Goal: Find specific page/section: Find specific page/section

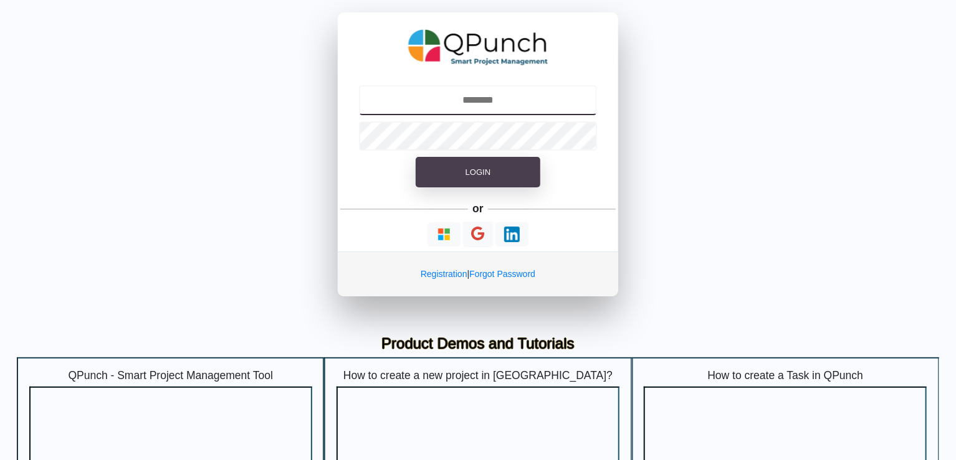
type input "**********"
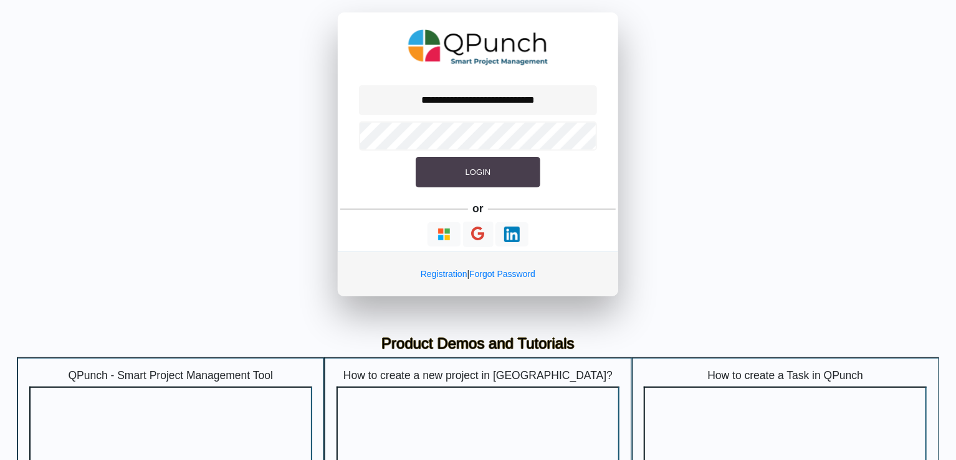
click at [501, 166] on button "Login" at bounding box center [478, 172] width 125 height 31
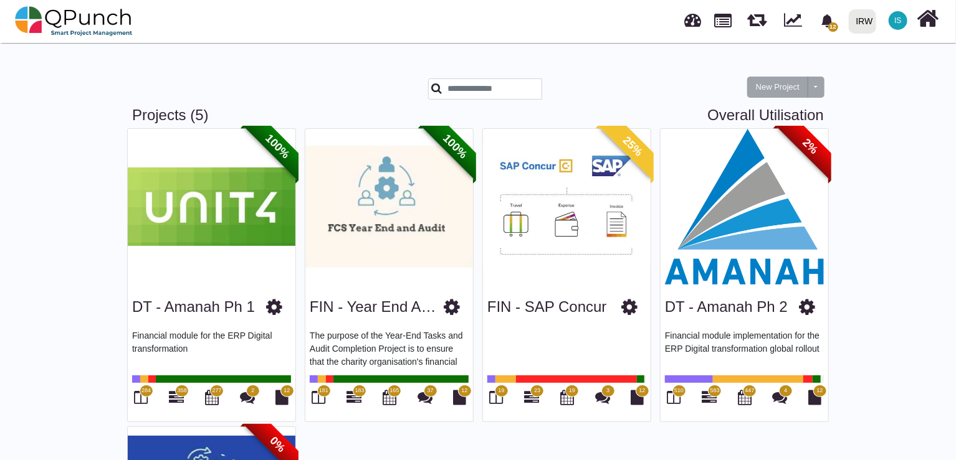
click at [755, 204] on img at bounding box center [744, 207] width 168 height 156
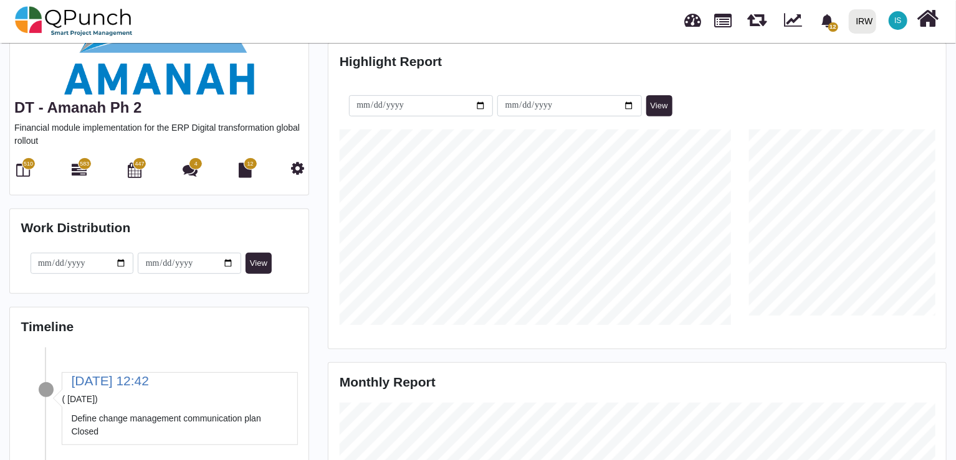
scroll to position [195, 204]
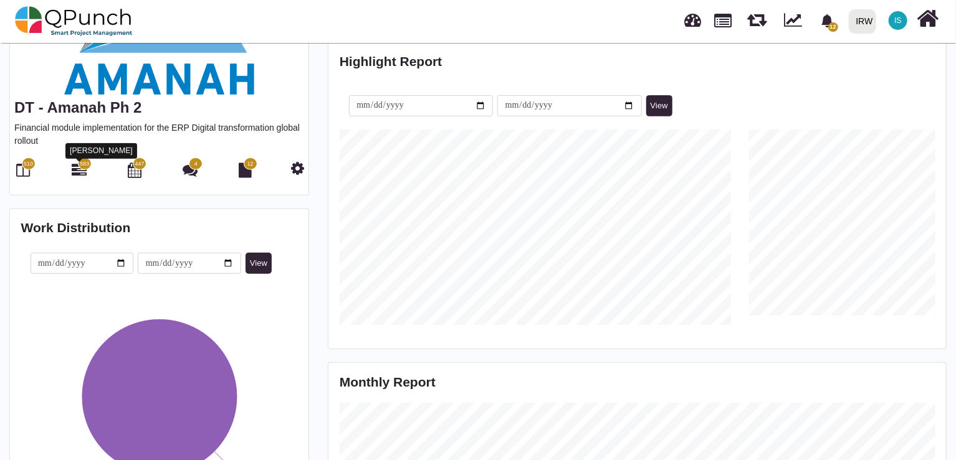
click at [79, 171] on icon at bounding box center [79, 170] width 15 height 15
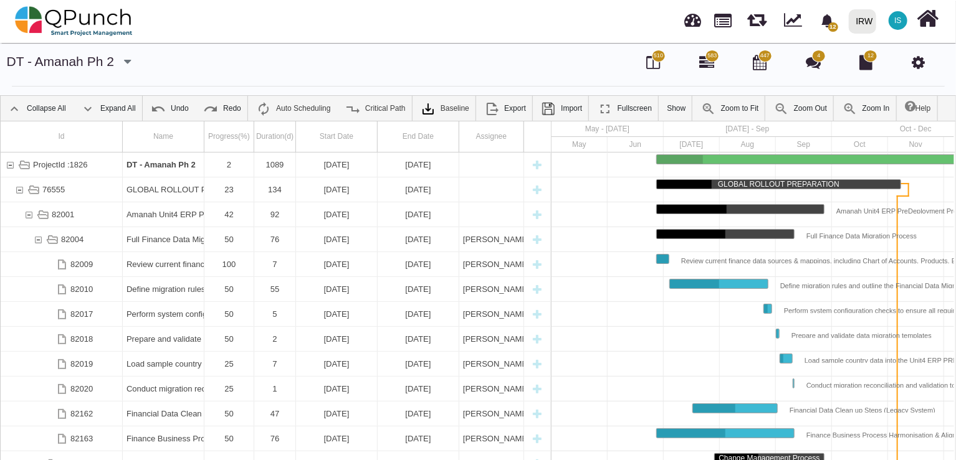
scroll to position [0, 42]
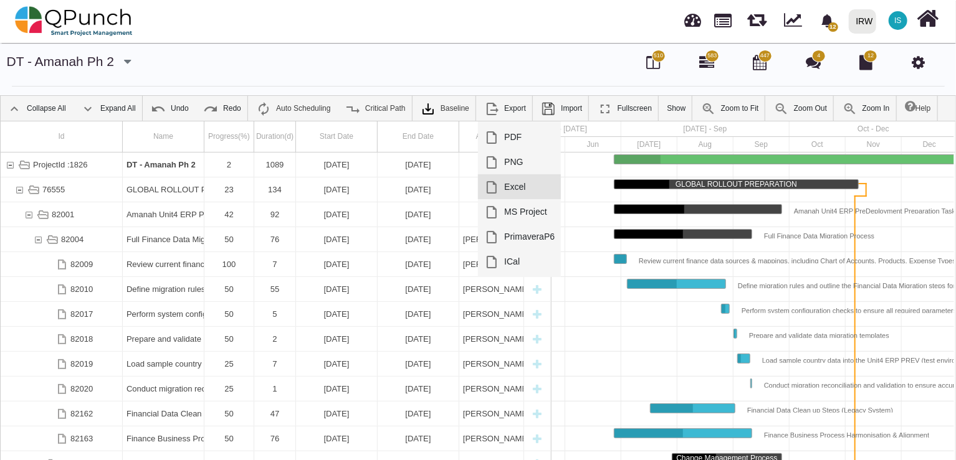
click at [508, 186] on link "Excel" at bounding box center [519, 186] width 83 height 25
